Goal: Subscribe to service/newsletter

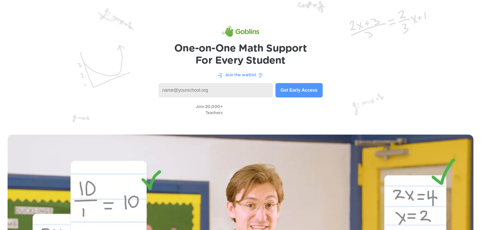
click at [287, 91] on button "Get Early Access" at bounding box center [299, 90] width 47 height 14
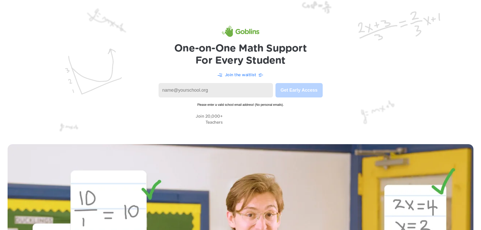
click at [206, 91] on input at bounding box center [216, 90] width 115 height 14
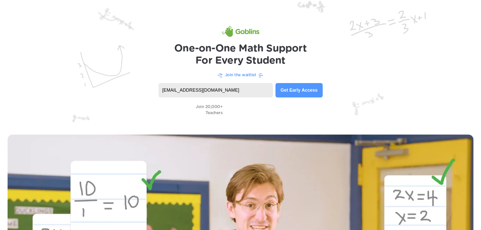
type input "brownm@trico.k12.in.us"
